Goal: Information Seeking & Learning: Learn about a topic

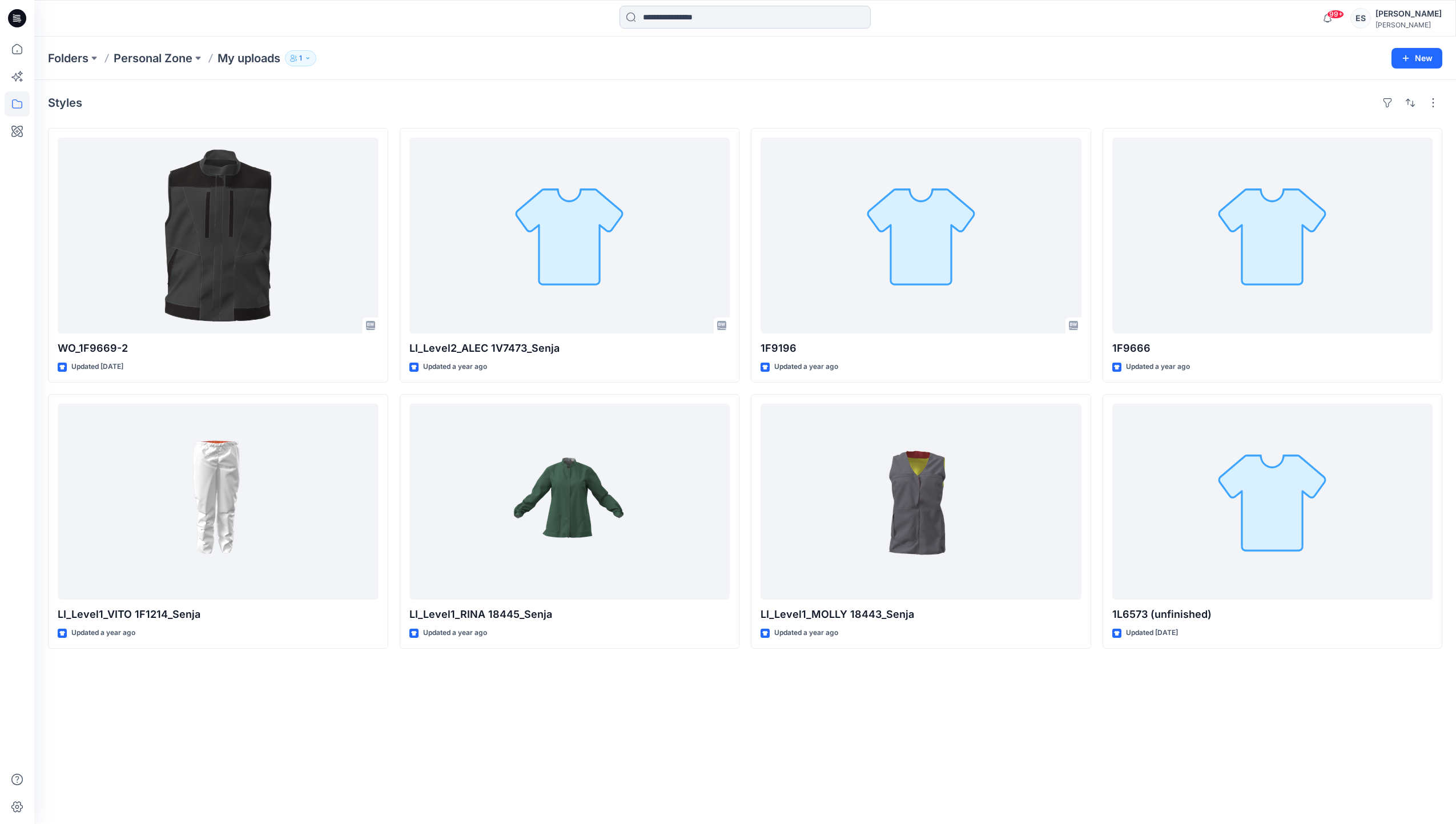
click at [762, 6] on input at bounding box center [745, 17] width 251 height 23
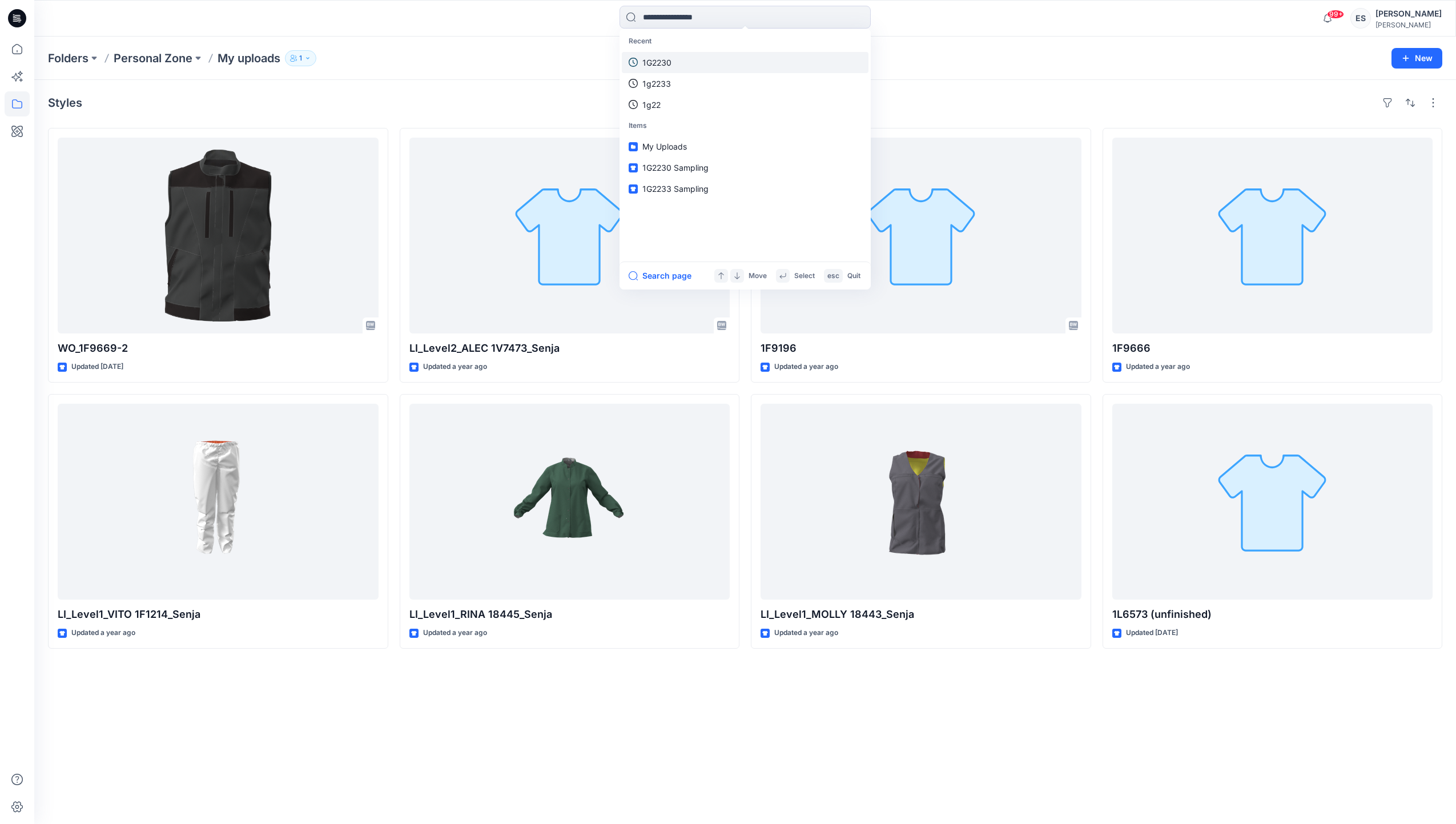
click at [724, 58] on link "1G2230" at bounding box center [745, 63] width 247 height 21
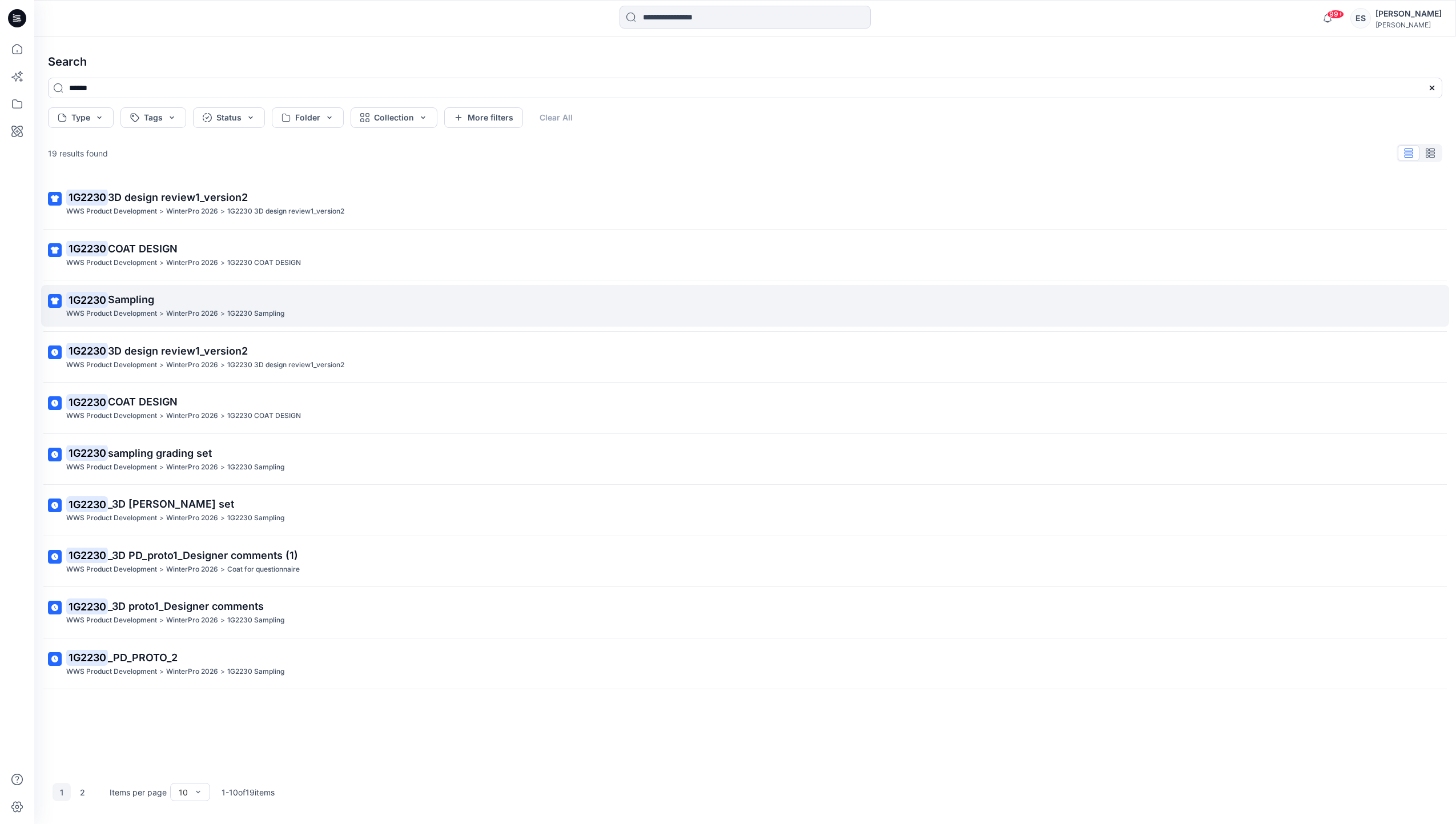
click at [197, 315] on p "WinterPro 2026" at bounding box center [192, 314] width 52 height 12
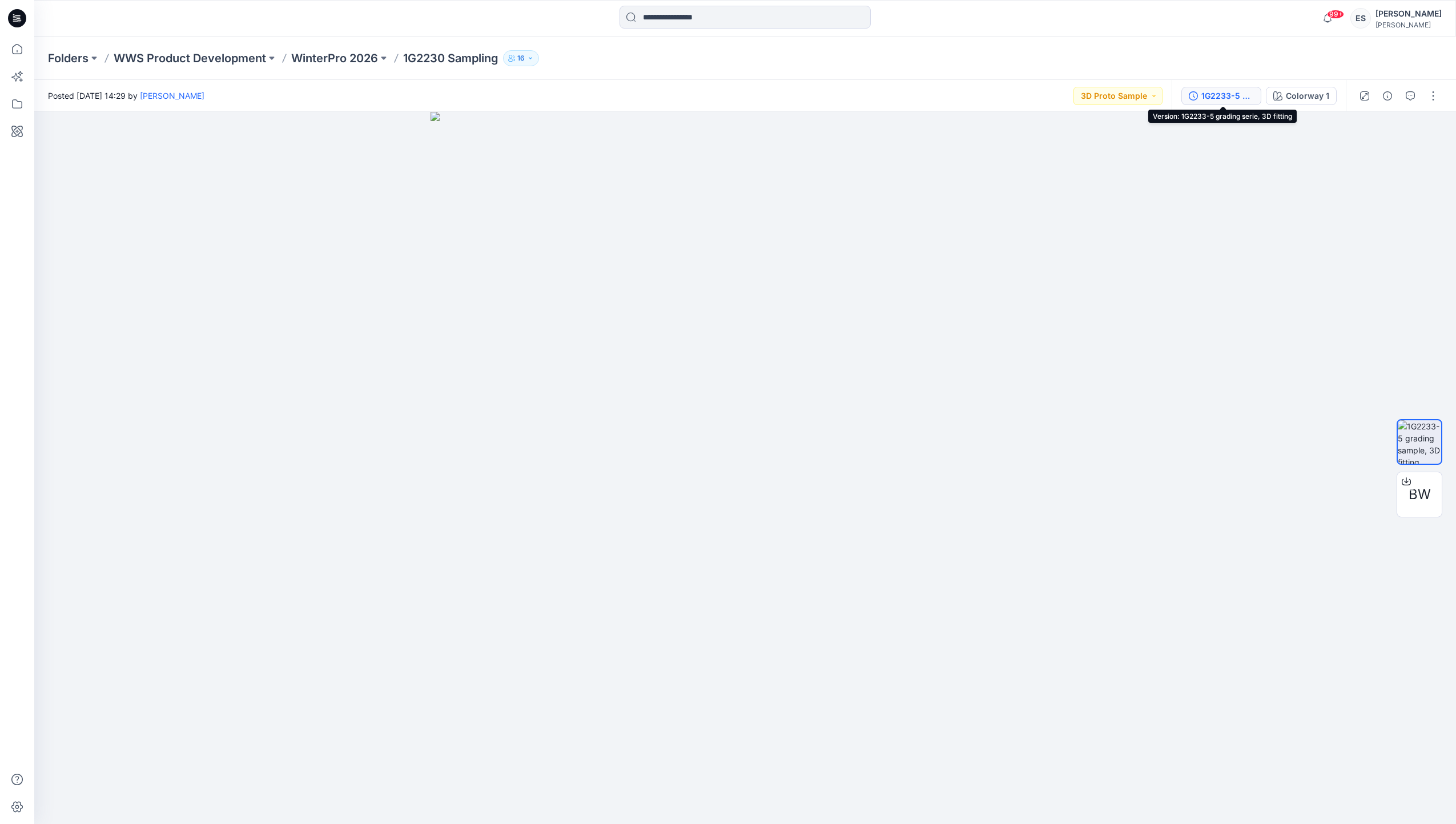
click at [1245, 94] on div "1G2233-5 grading serie, 3D fitting" at bounding box center [1228, 96] width 53 height 13
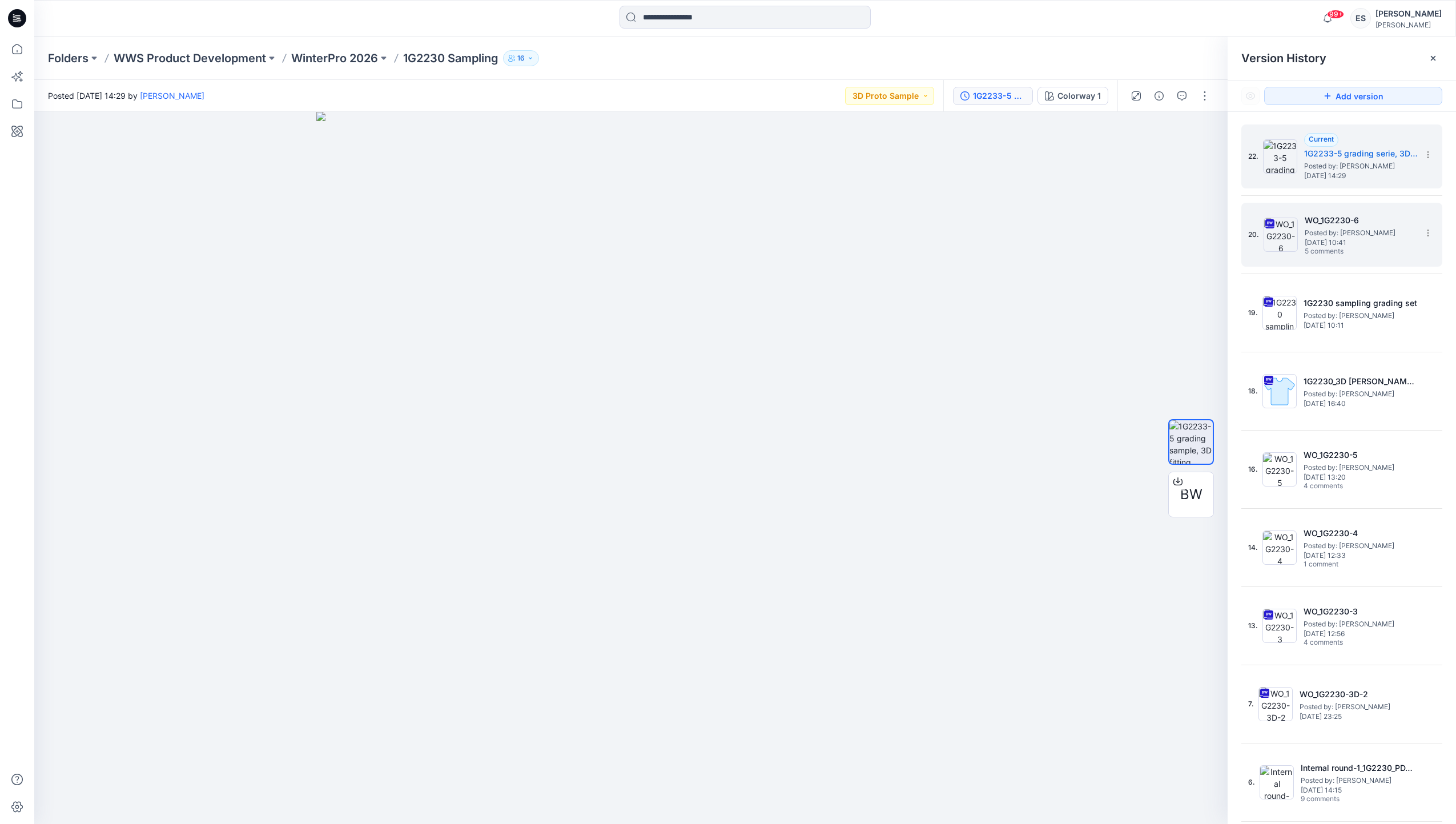
click at [1352, 242] on span "[DATE] 10:41" at bounding box center [1362, 243] width 114 height 8
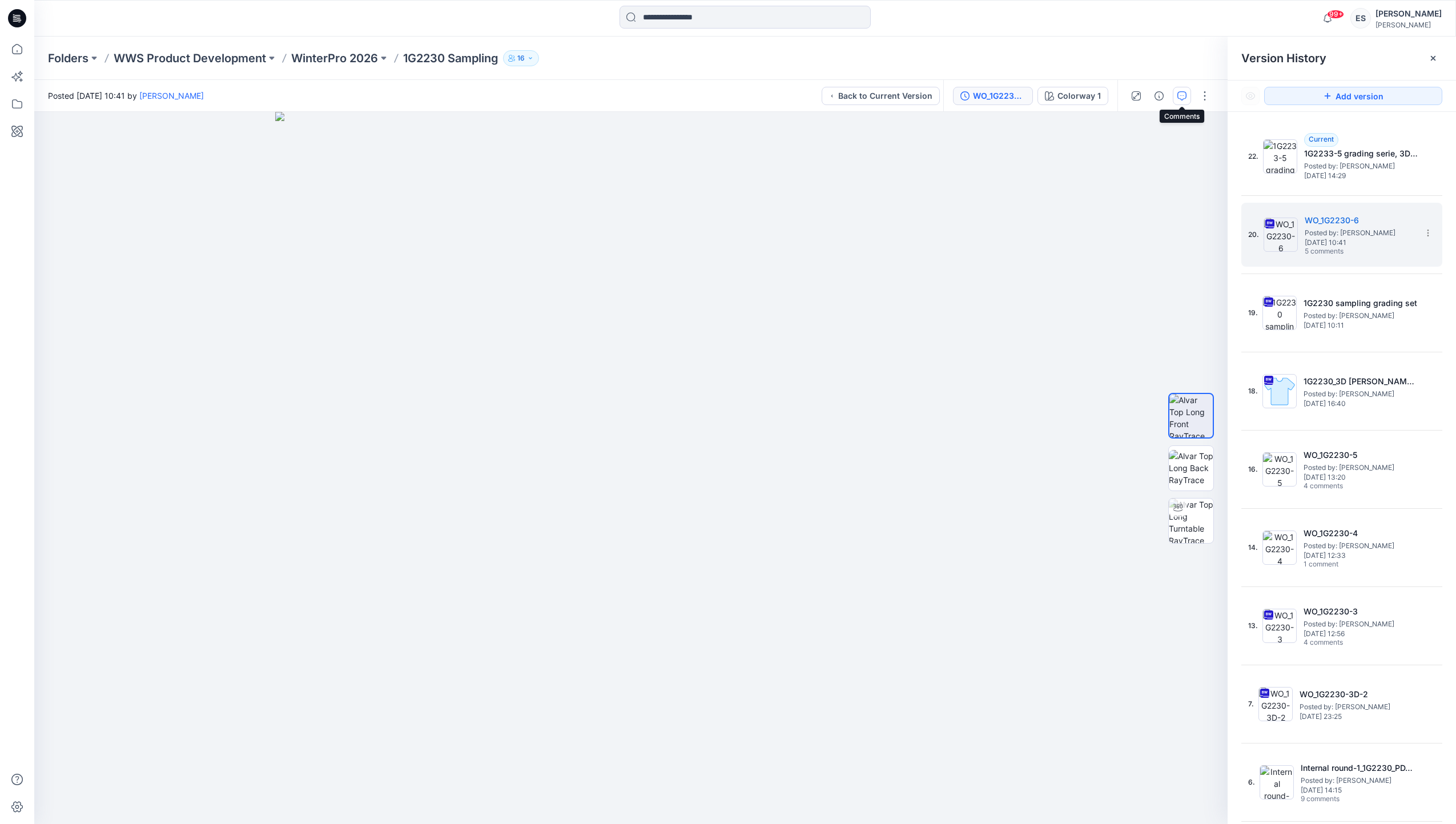
click at [1186, 97] on icon "button" at bounding box center [1182, 96] width 9 height 9
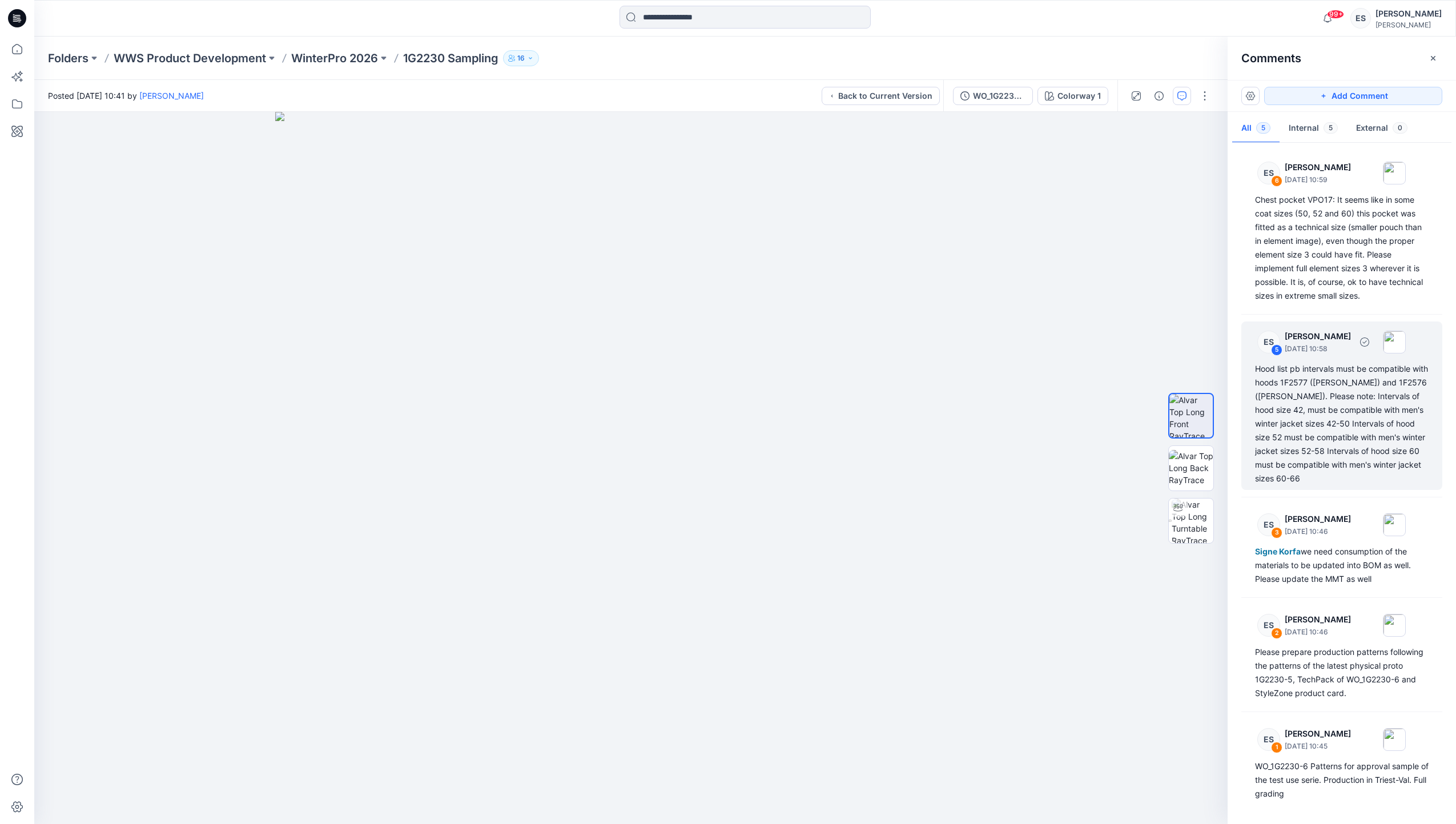
click at [1320, 396] on div "Hood list pb intervals must be compatible with hoods 1F2577 ([PERSON_NAME]) and…" at bounding box center [1342, 424] width 173 height 123
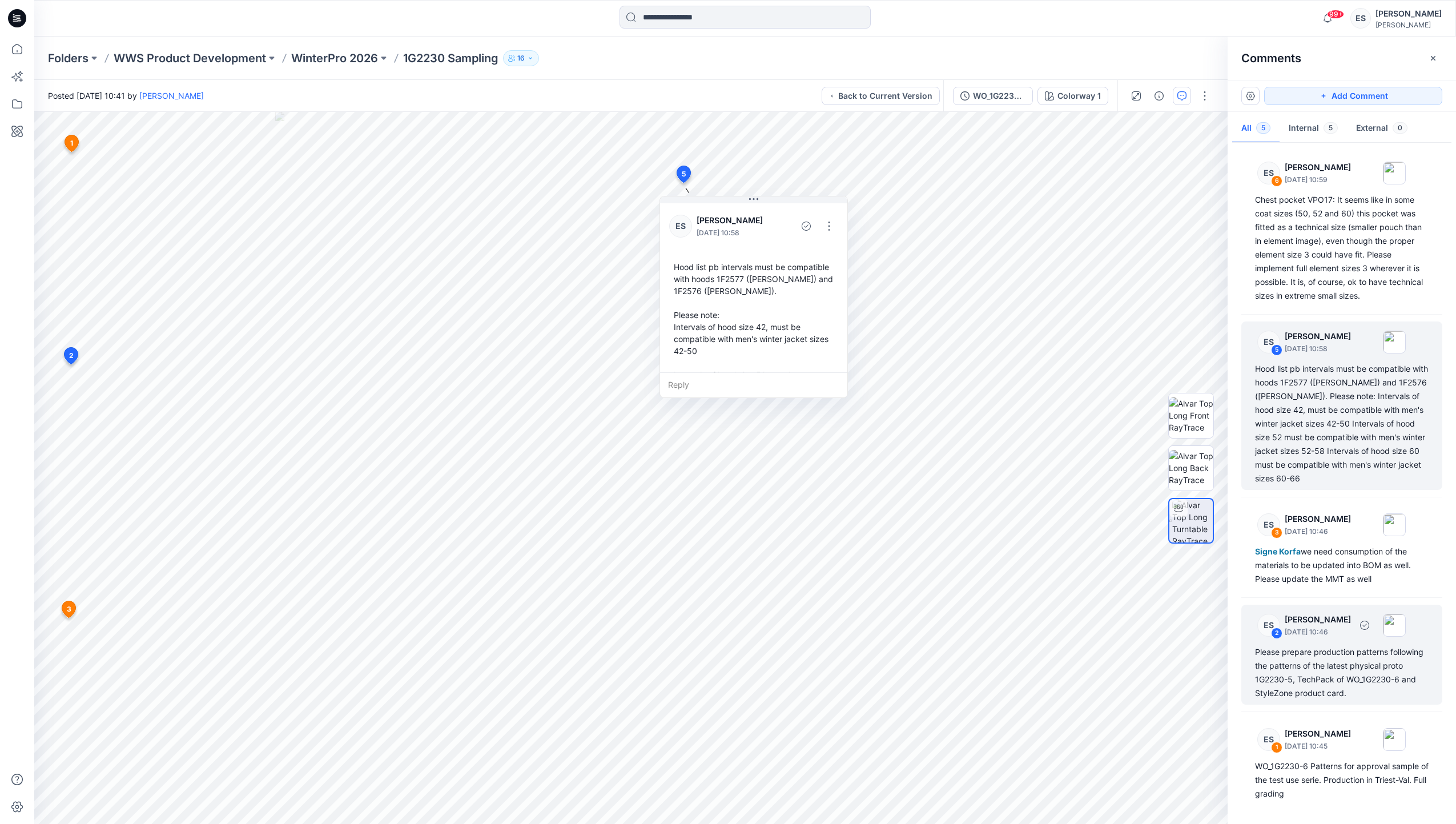
click at [1327, 659] on div "Please prepare production patterns following the patterns of the latest physica…" at bounding box center [1342, 673] width 173 height 55
